Goal: Information Seeking & Learning: Learn about a topic

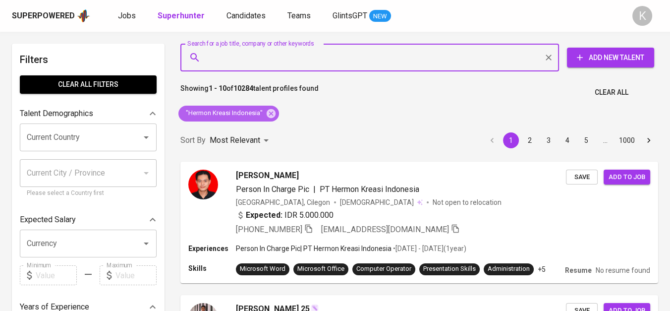
click at [270, 113] on icon at bounding box center [271, 113] width 11 height 11
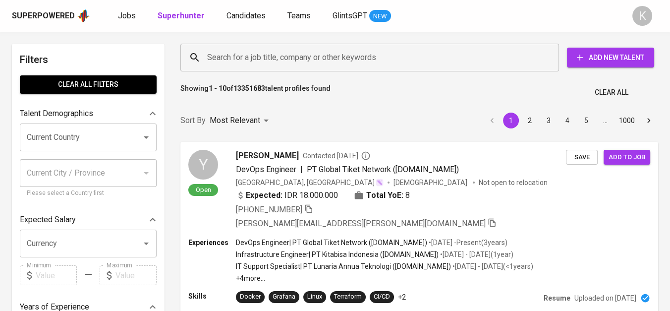
click at [272, 61] on input "Search for a job title, company or other keywords" at bounding box center [372, 57] width 335 height 19
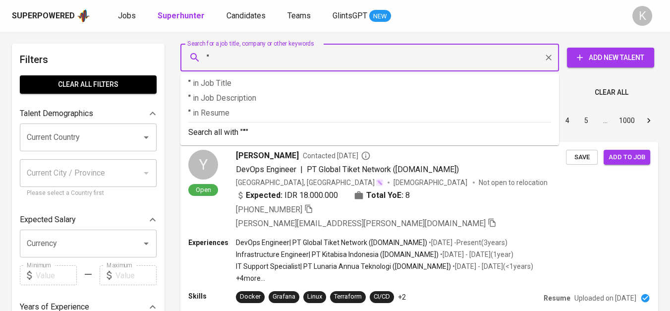
paste input "PT Total Graha Dunia Konstruksi"
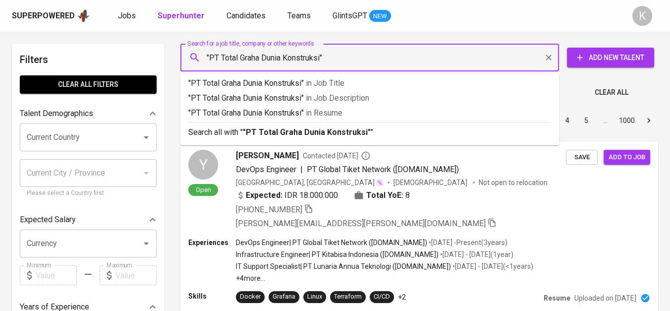
click at [223, 54] on input ""PT Total Graha Dunia Konstruksi"" at bounding box center [372, 57] width 335 height 19
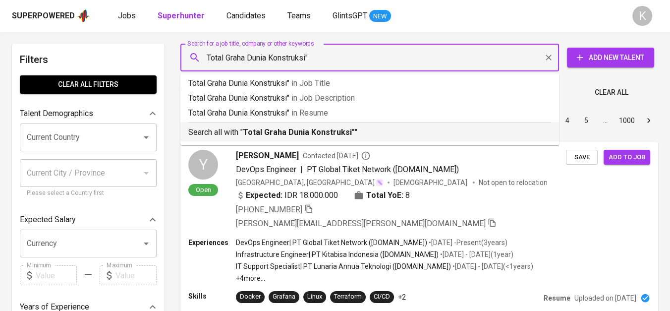
type input ""Total Graha Dunia Konstruksi""
click at [255, 126] on p "Search all with " "Total Graha Dunia Konstruksi" "" at bounding box center [369, 132] width 363 height 12
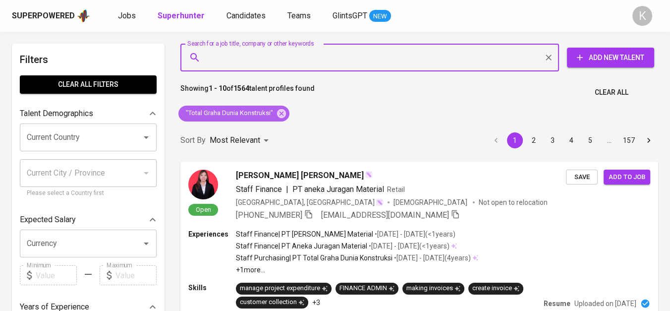
drag, startPoint x: 283, startPoint y: 111, endPoint x: 327, endPoint y: 7, distance: 112.2
click at [283, 111] on icon at bounding box center [281, 113] width 9 height 9
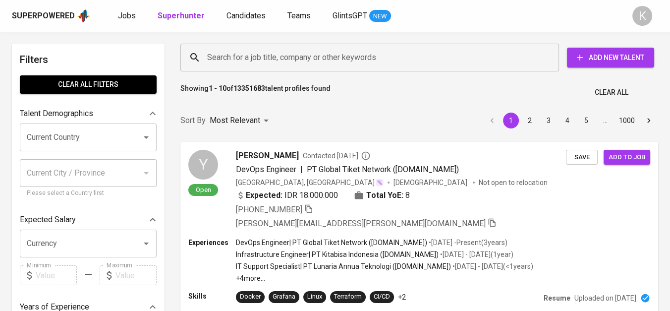
click at [275, 57] on input "Search for a job title, company or other keywords" at bounding box center [372, 57] width 335 height 19
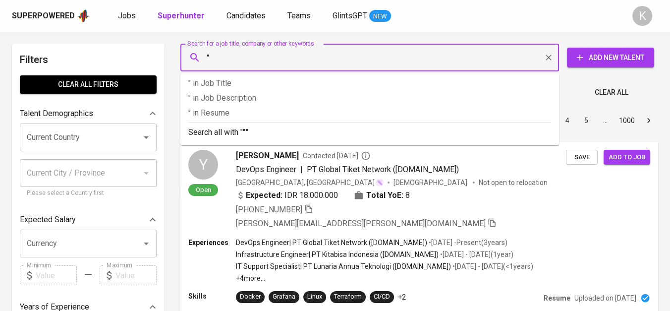
paste input "Dinas Kesehatan [GEOGRAPHIC_DATA]"
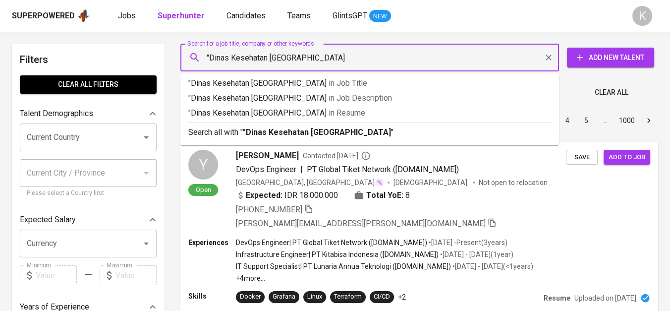
type input ""Dinas Kesehatan [GEOGRAPHIC_DATA]""
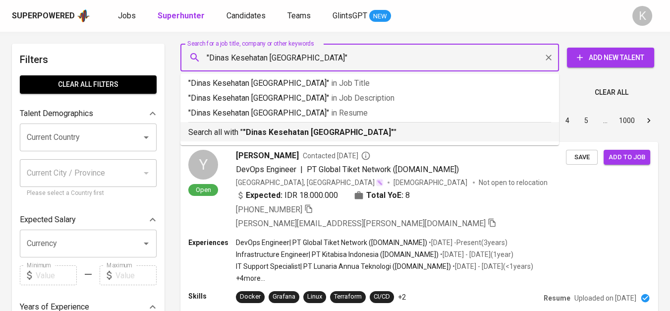
click at [327, 130] on b ""Dinas Kesehatan [GEOGRAPHIC_DATA]"" at bounding box center [318, 131] width 151 height 9
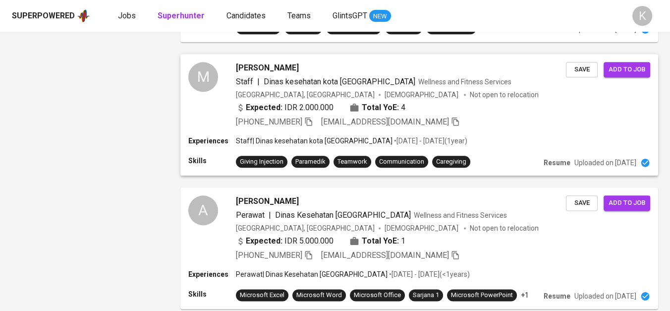
scroll to position [1559, 0]
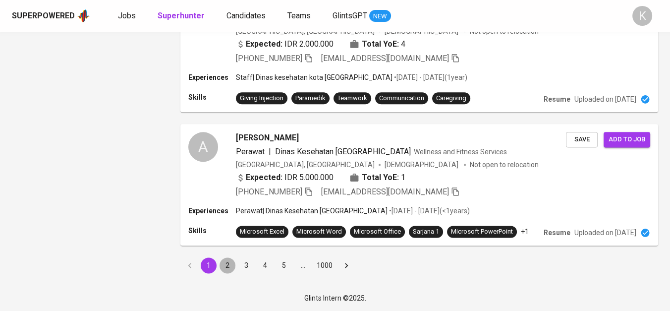
click at [232, 262] on button "2" at bounding box center [228, 265] width 16 height 16
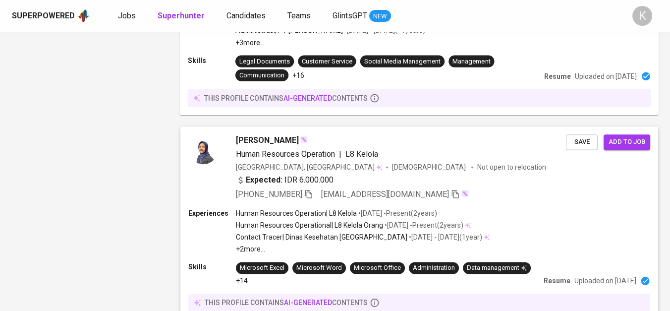
scroll to position [1618, 0]
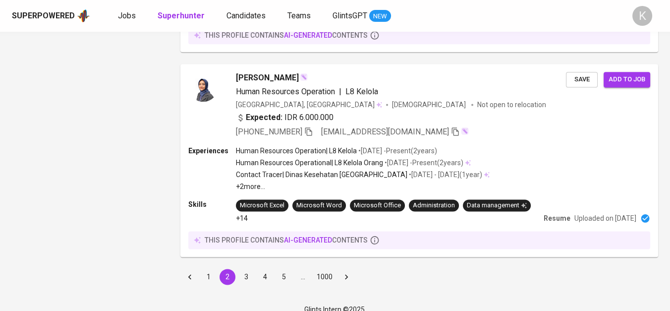
click at [209, 269] on button "1" at bounding box center [209, 277] width 16 height 16
